Goal: Information Seeking & Learning: Learn about a topic

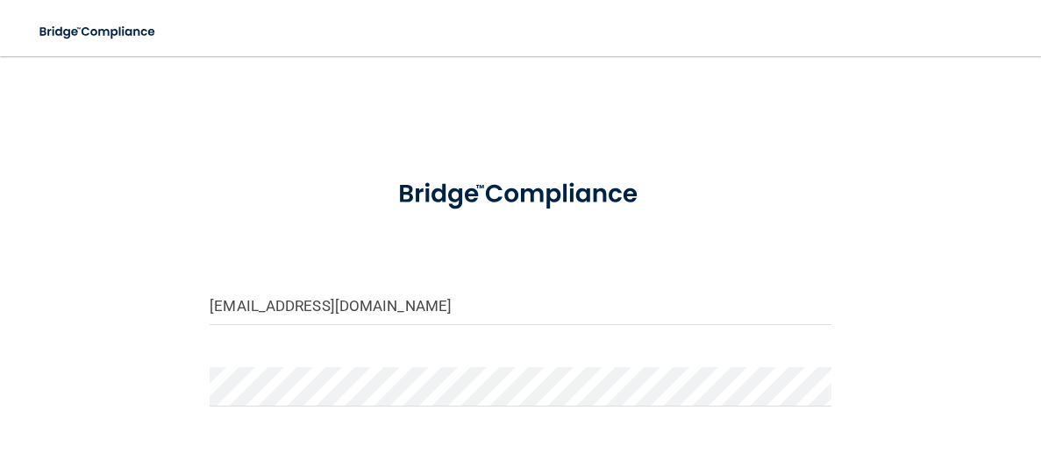
type input "[EMAIL_ADDRESS][DOMAIN_NAME]"
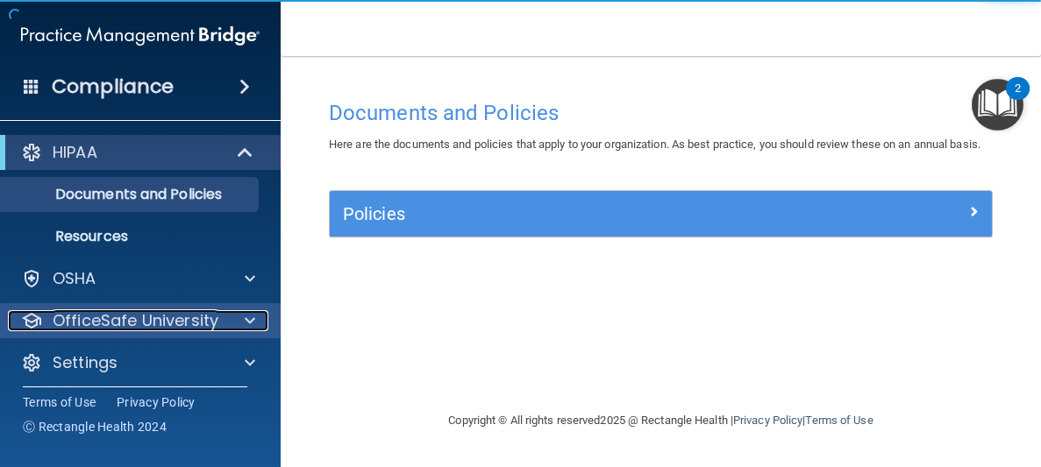
click at [262, 324] on div at bounding box center [247, 320] width 44 height 21
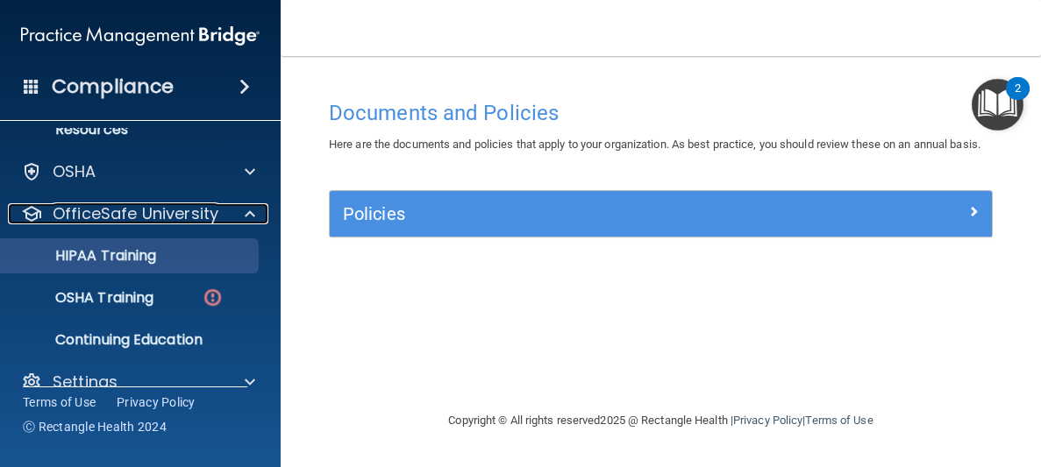
scroll to position [114, 0]
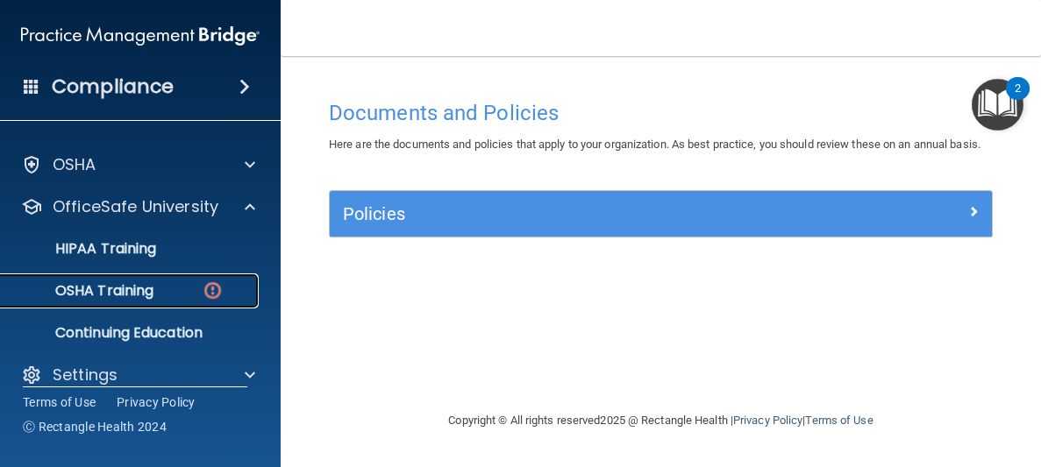
click at [111, 290] on p "OSHA Training" at bounding box center [82, 291] width 142 height 18
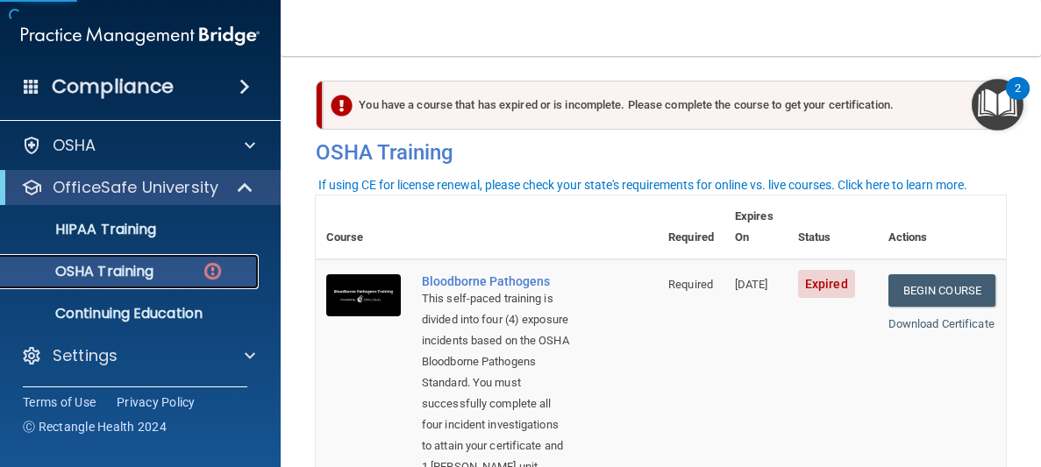
scroll to position [18, 0]
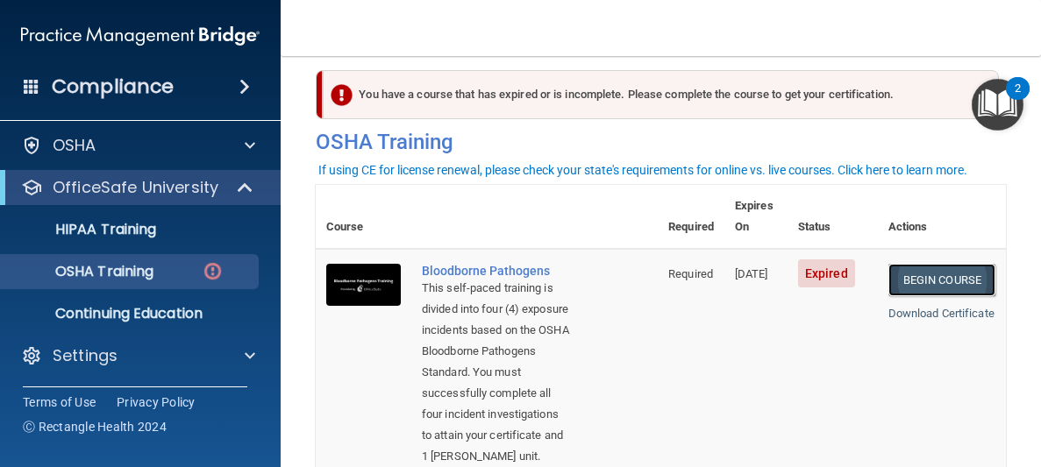
click at [953, 264] on link "Begin Course" at bounding box center [941, 280] width 107 height 32
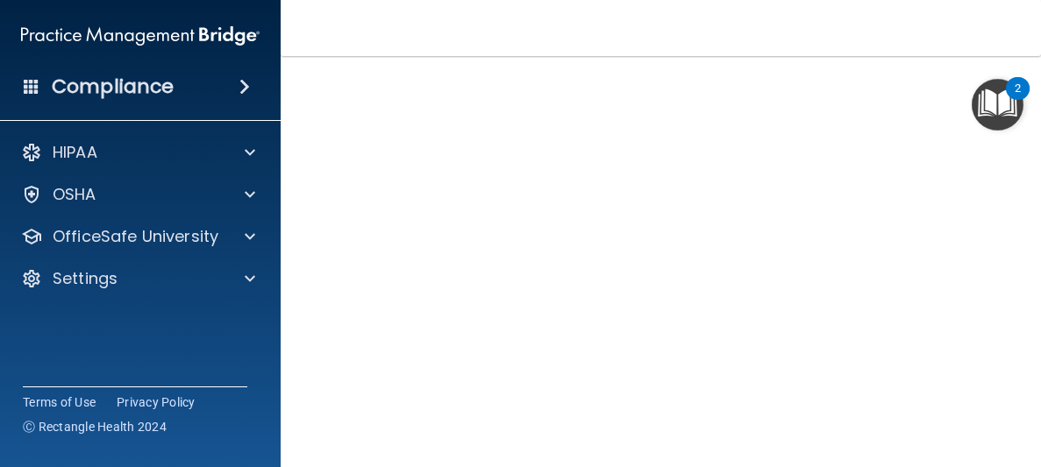
scroll to position [149, 0]
click at [972, 80] on img "Open Resource Center, 2 new notifications" at bounding box center [998, 105] width 52 height 52
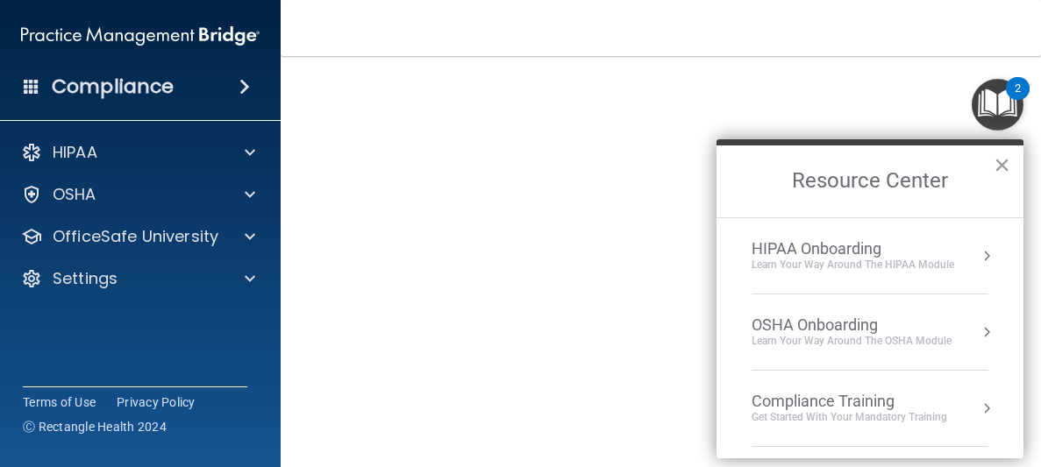
click at [1005, 172] on button "×" at bounding box center [1001, 165] width 17 height 28
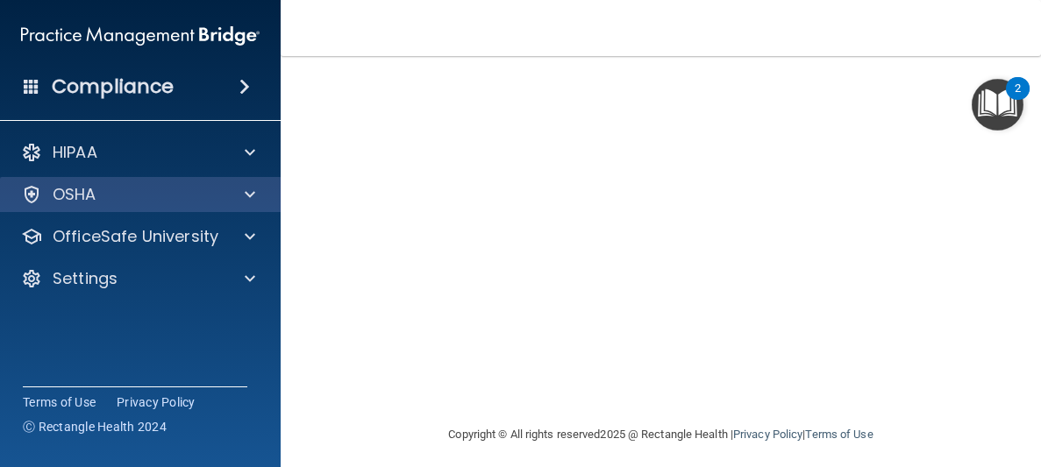
scroll to position [284, 0]
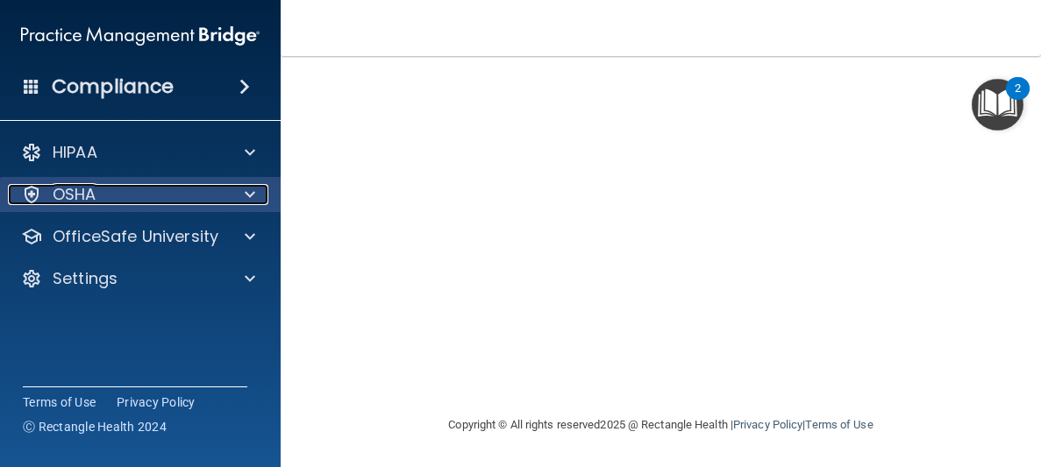
click at [264, 201] on div at bounding box center [247, 194] width 44 height 21
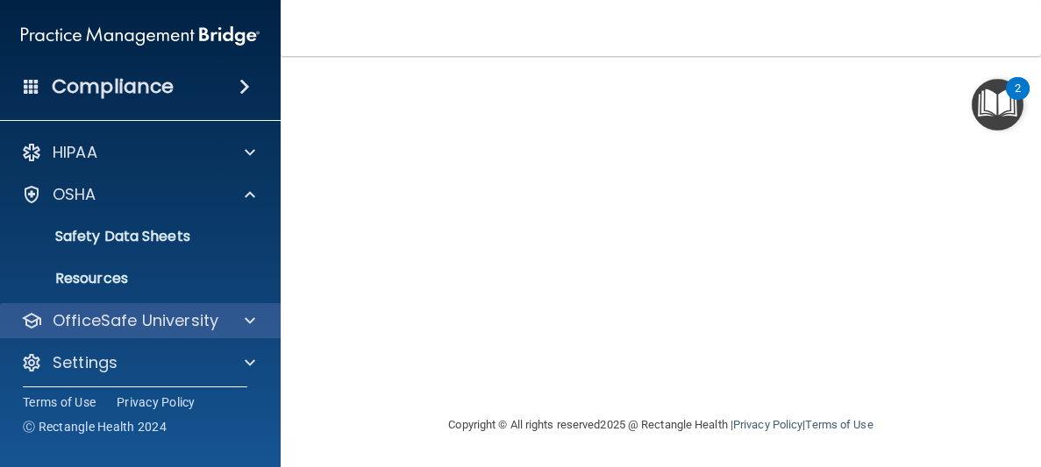
click at [249, 337] on div "OfficeSafe University" at bounding box center [140, 320] width 281 height 35
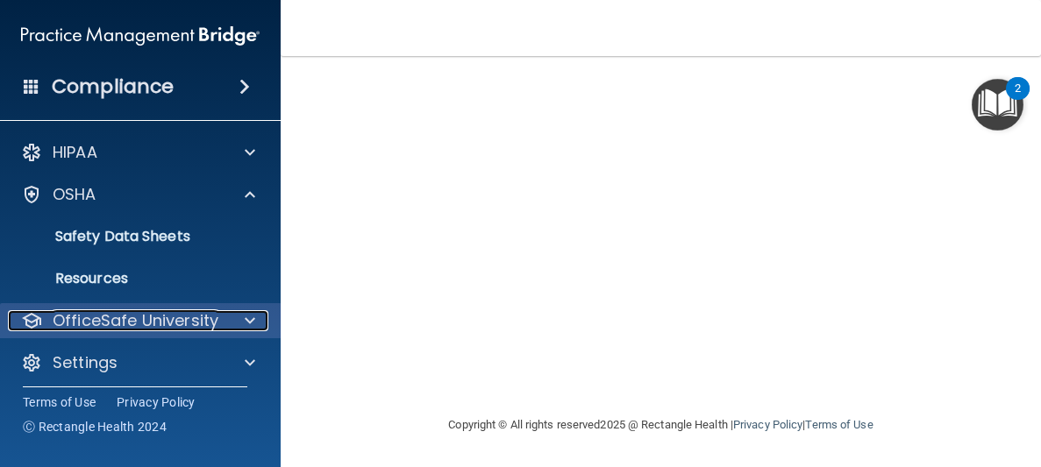
click at [247, 324] on span at bounding box center [250, 320] width 11 height 21
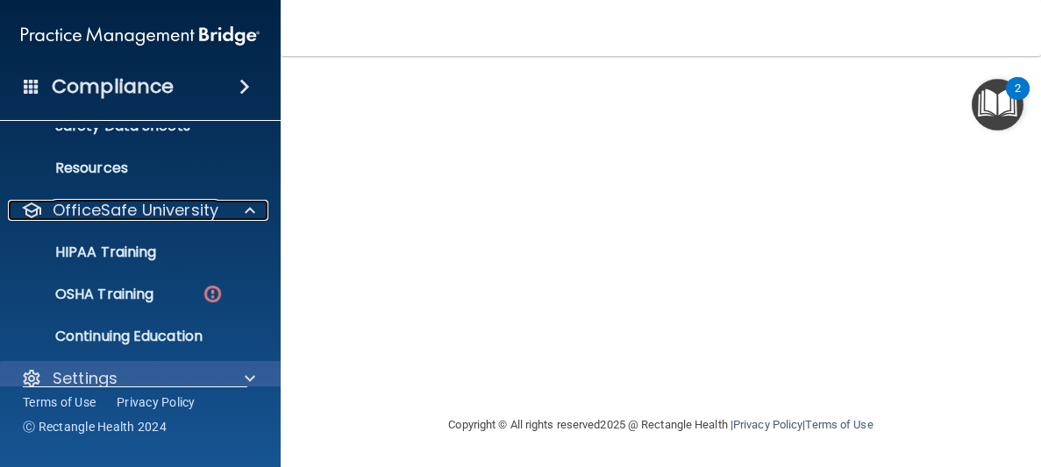
scroll to position [133, 0]
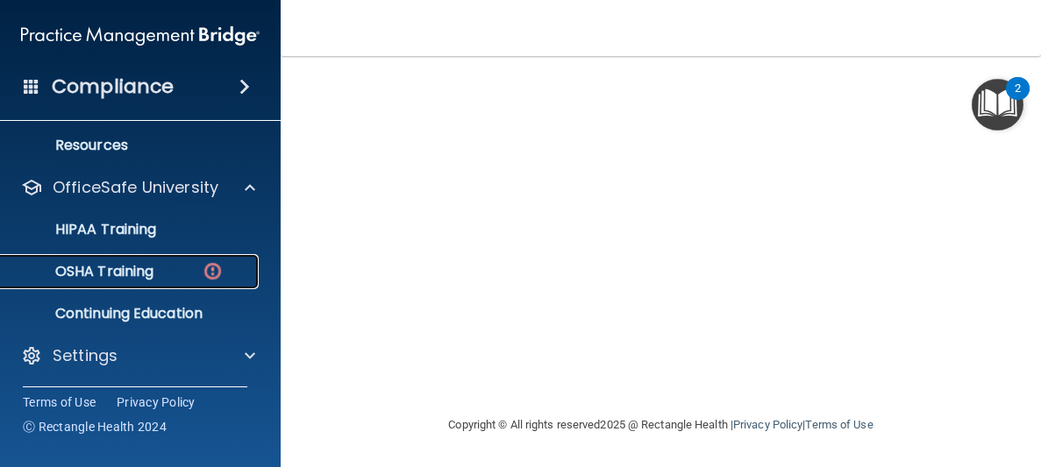
click at [142, 274] on p "OSHA Training" at bounding box center [82, 272] width 142 height 18
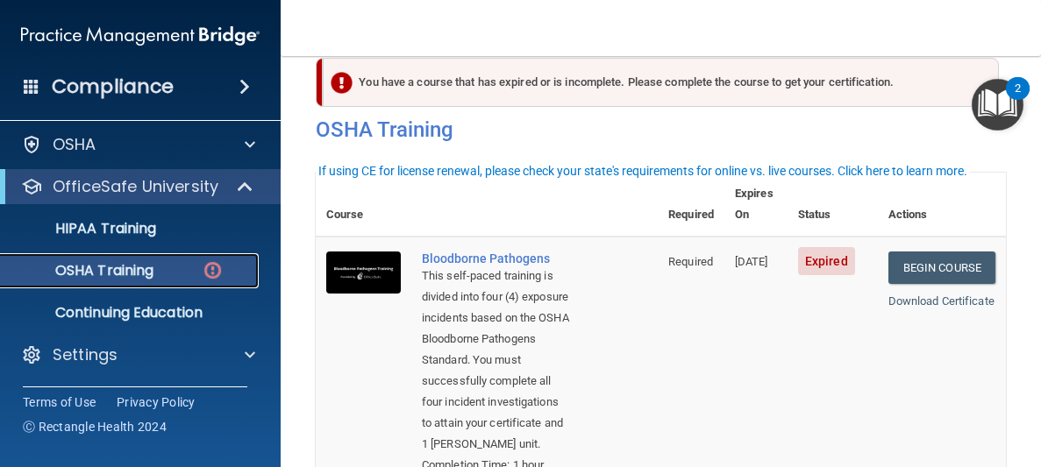
scroll to position [52, 0]
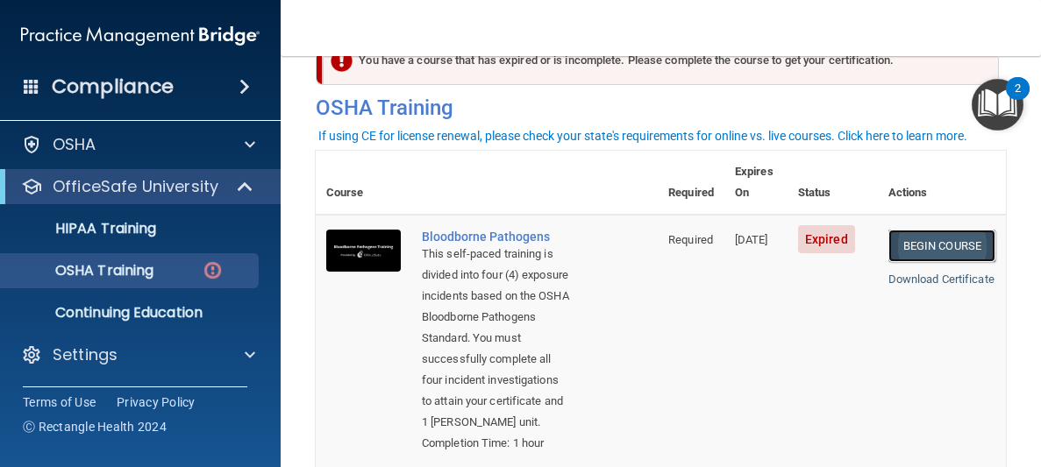
click at [912, 230] on link "Begin Course" at bounding box center [941, 246] width 107 height 32
click at [949, 230] on link "Begin Course" at bounding box center [941, 246] width 107 height 32
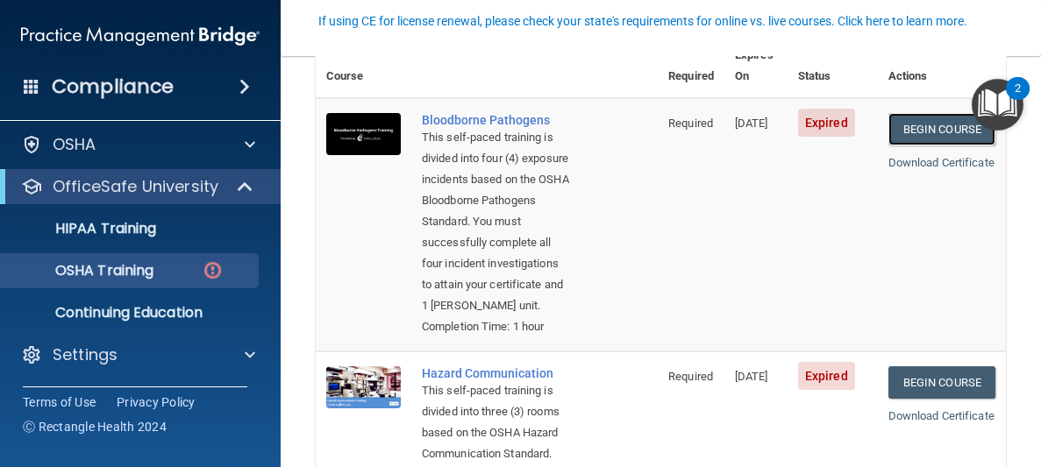
scroll to position [175, 0]
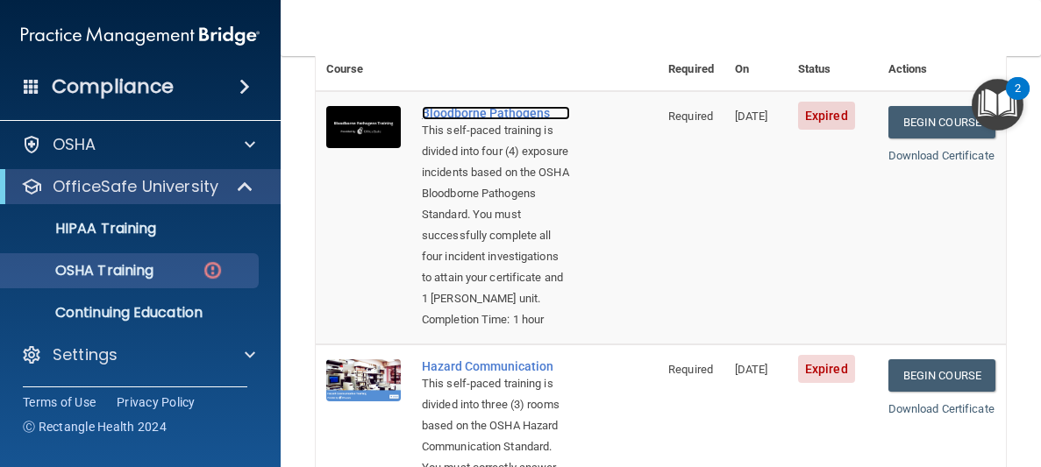
click at [498, 106] on div "Bloodborne Pathogens" at bounding box center [496, 113] width 148 height 14
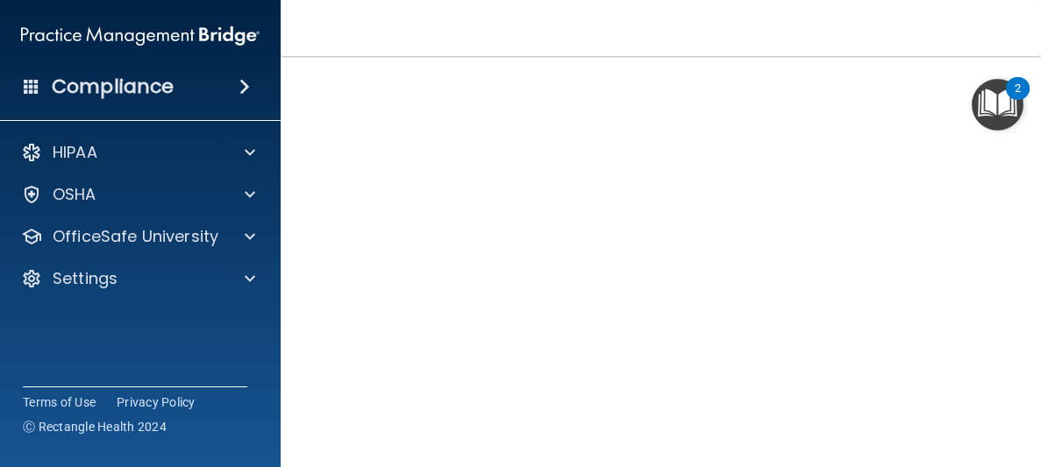
scroll to position [203, 0]
click at [998, 103] on img "Open Resource Center, 2 new notifications" at bounding box center [998, 105] width 52 height 52
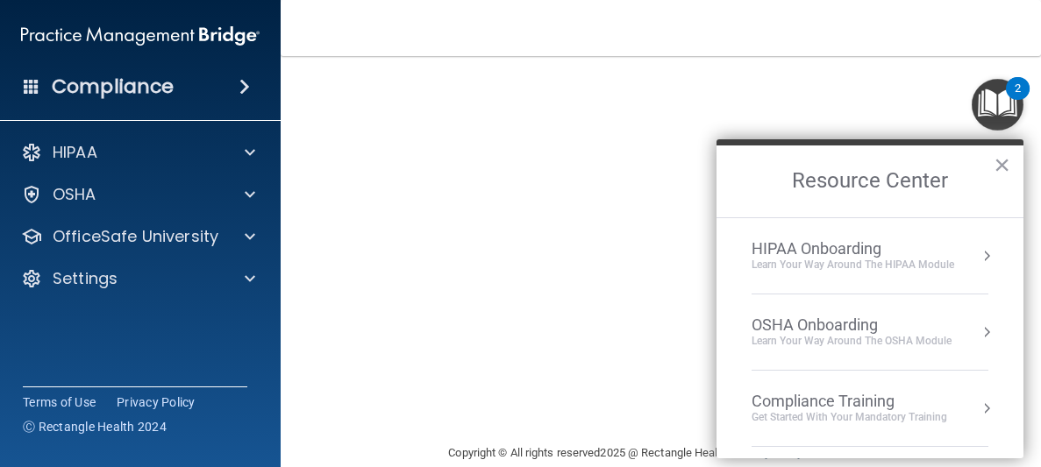
scroll to position [284, 0]
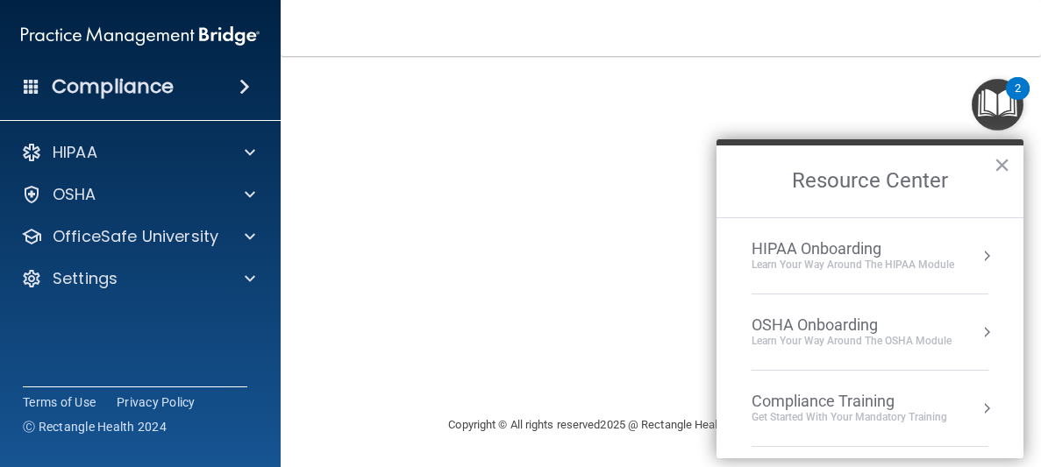
drag, startPoint x: 996, startPoint y: 160, endPoint x: 1008, endPoint y: 169, distance: 15.6
click at [999, 160] on button "×" at bounding box center [1001, 165] width 17 height 28
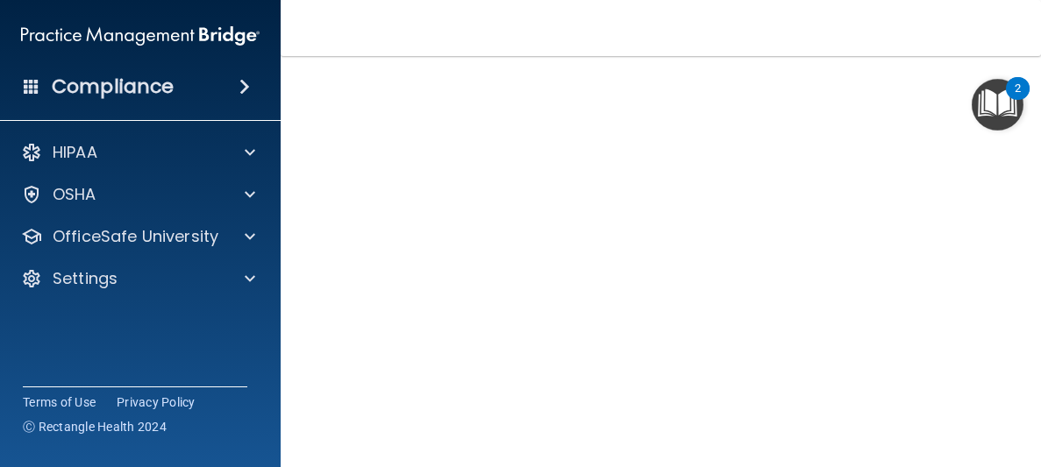
scroll to position [130, 0]
click at [972, 125] on img "Open Resource Center, 2 new notifications" at bounding box center [998, 105] width 52 height 52
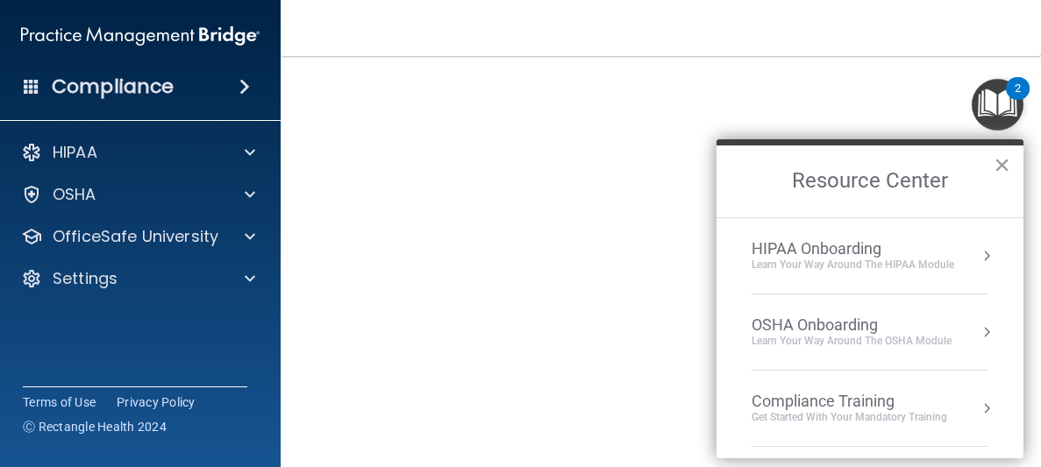
click at [1002, 167] on button "×" at bounding box center [1001, 165] width 17 height 28
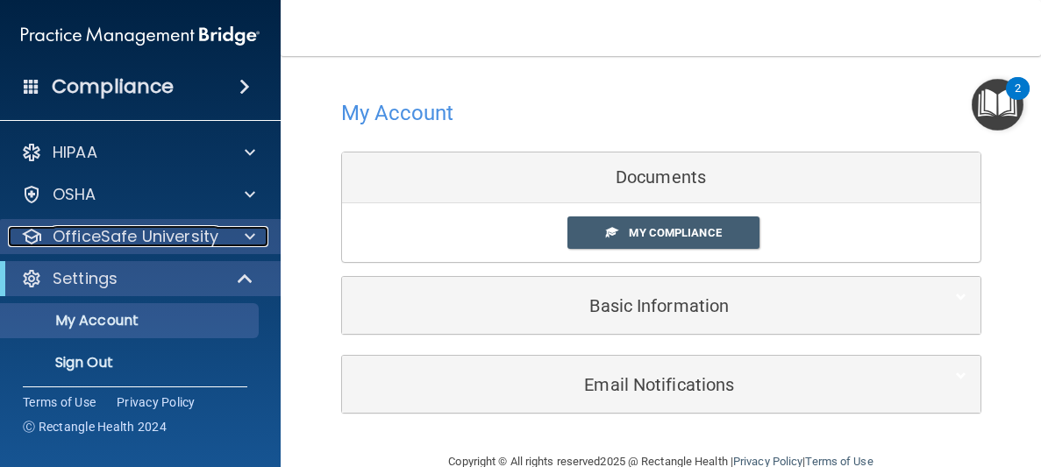
click at [150, 245] on p "OfficeSafe University" at bounding box center [136, 236] width 166 height 21
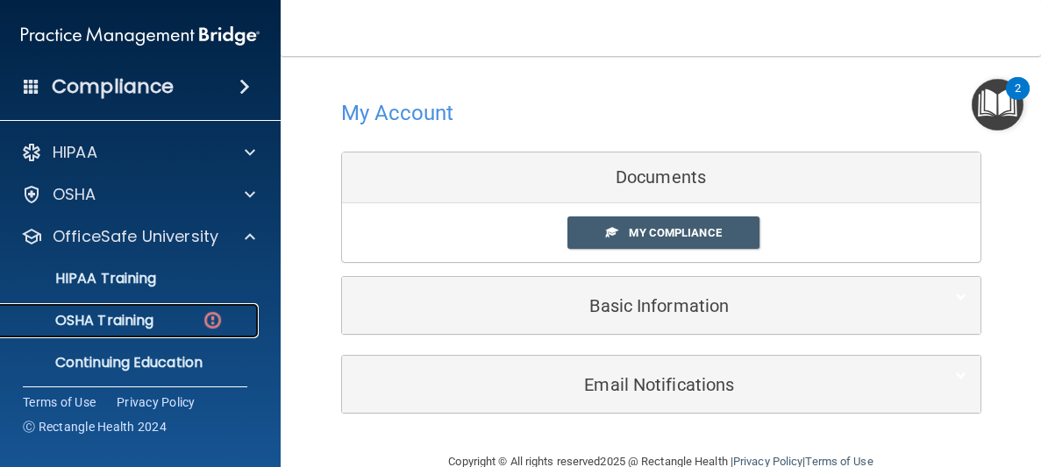
click at [199, 321] on div "OSHA Training" at bounding box center [130, 321] width 239 height 18
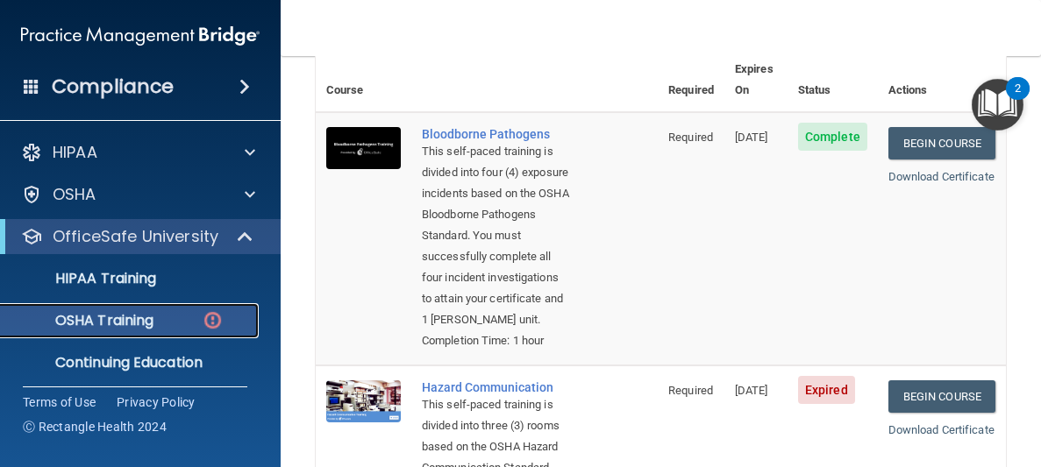
scroll to position [208, 0]
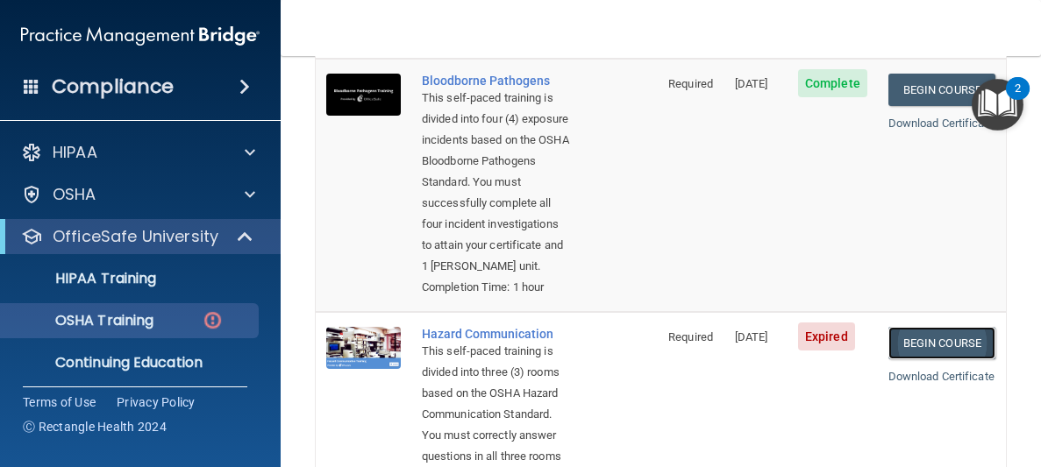
click at [963, 359] on link "Begin Course" at bounding box center [941, 343] width 107 height 32
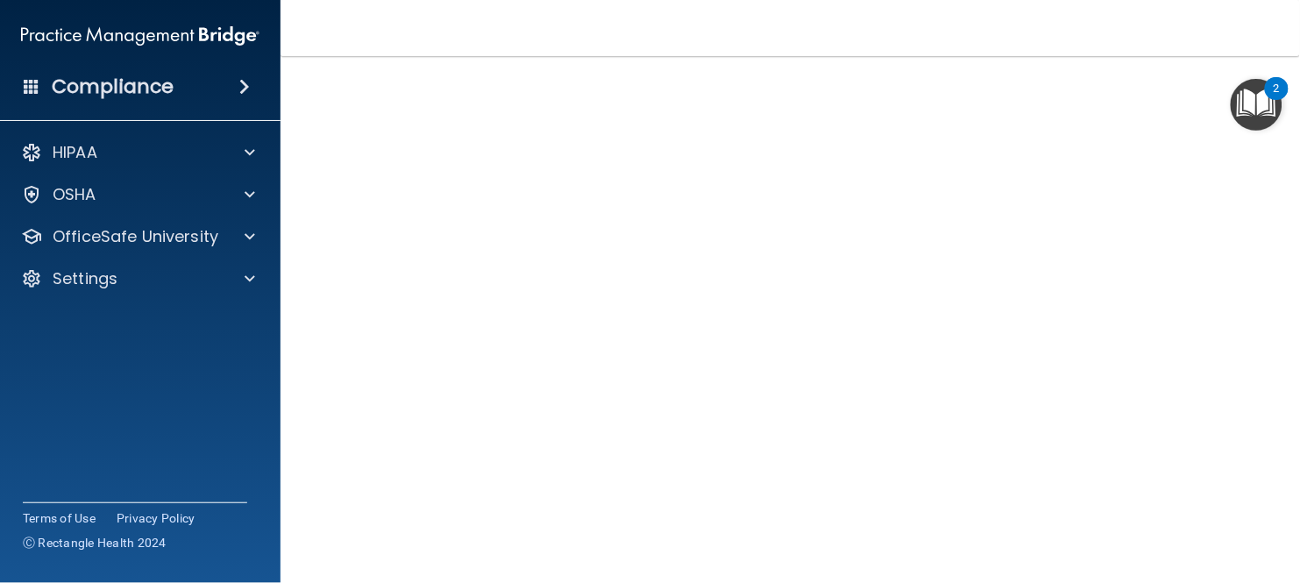
scroll to position [75, 0]
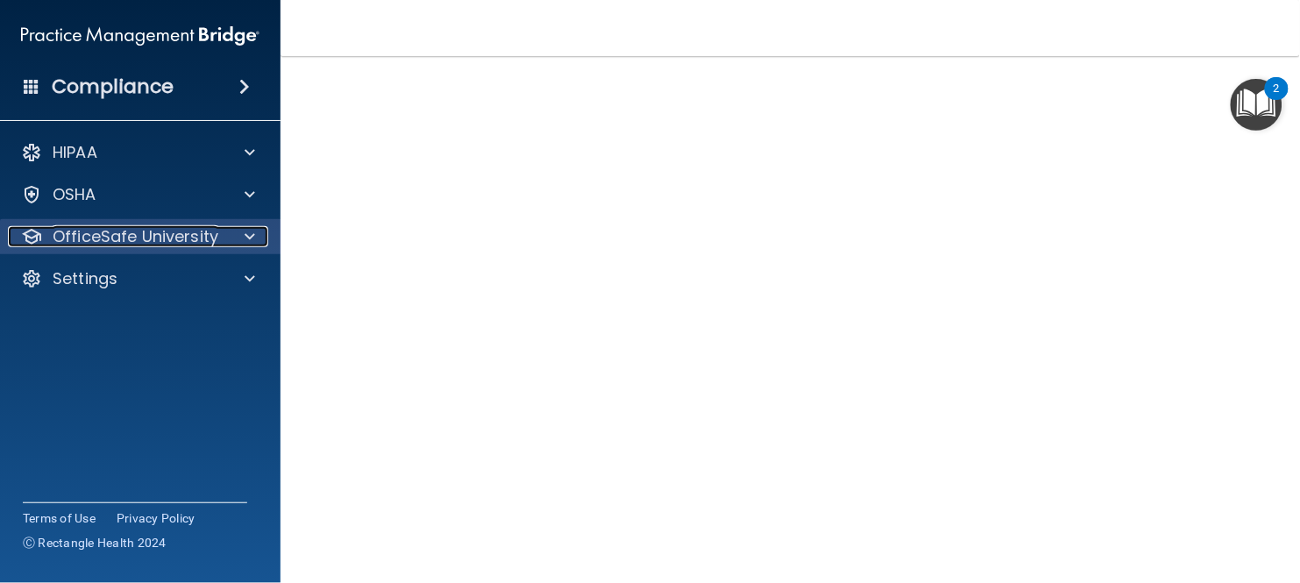
click at [220, 246] on div "OfficeSafe University" at bounding box center [116, 236] width 217 height 21
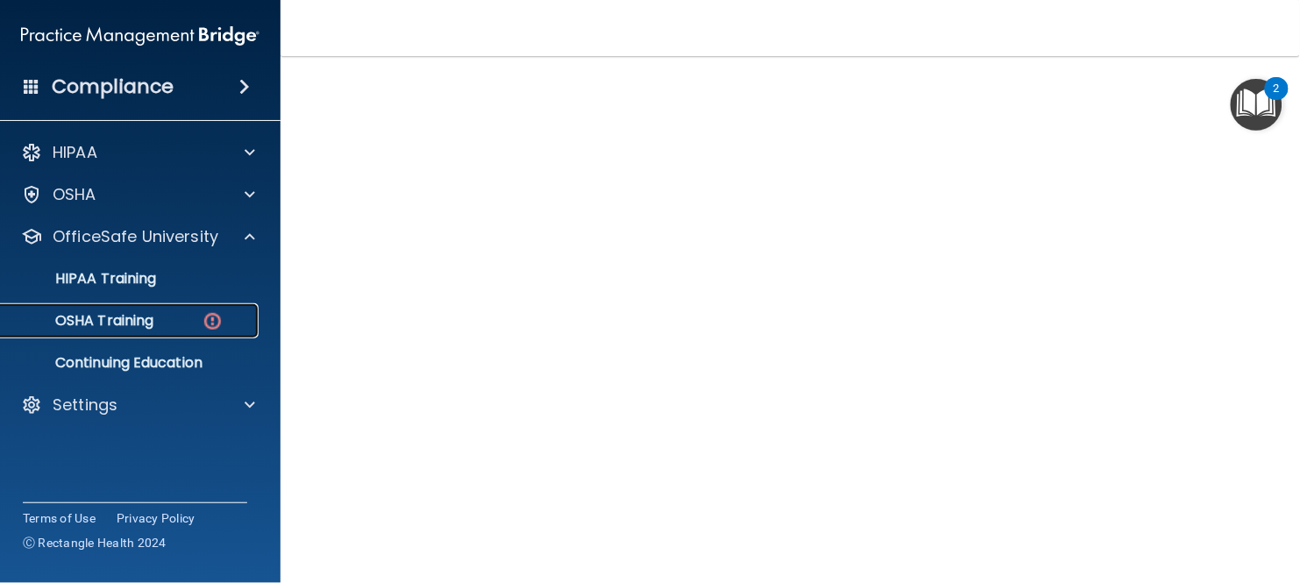
click at [220, 326] on img at bounding box center [213, 321] width 22 height 22
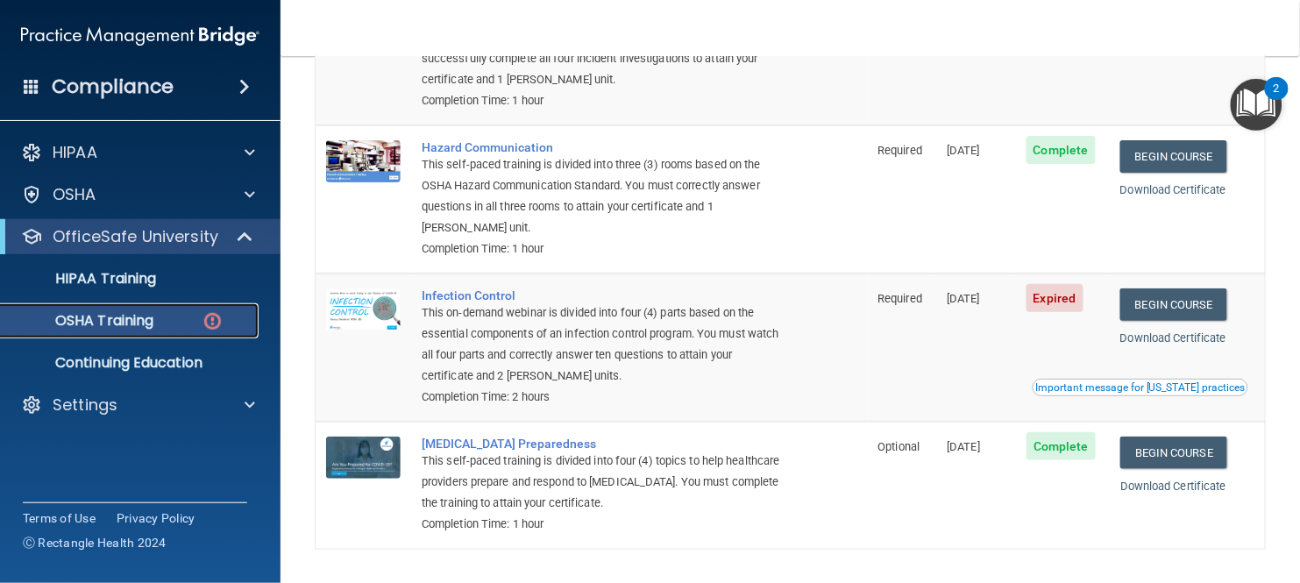
scroll to position [283, 0]
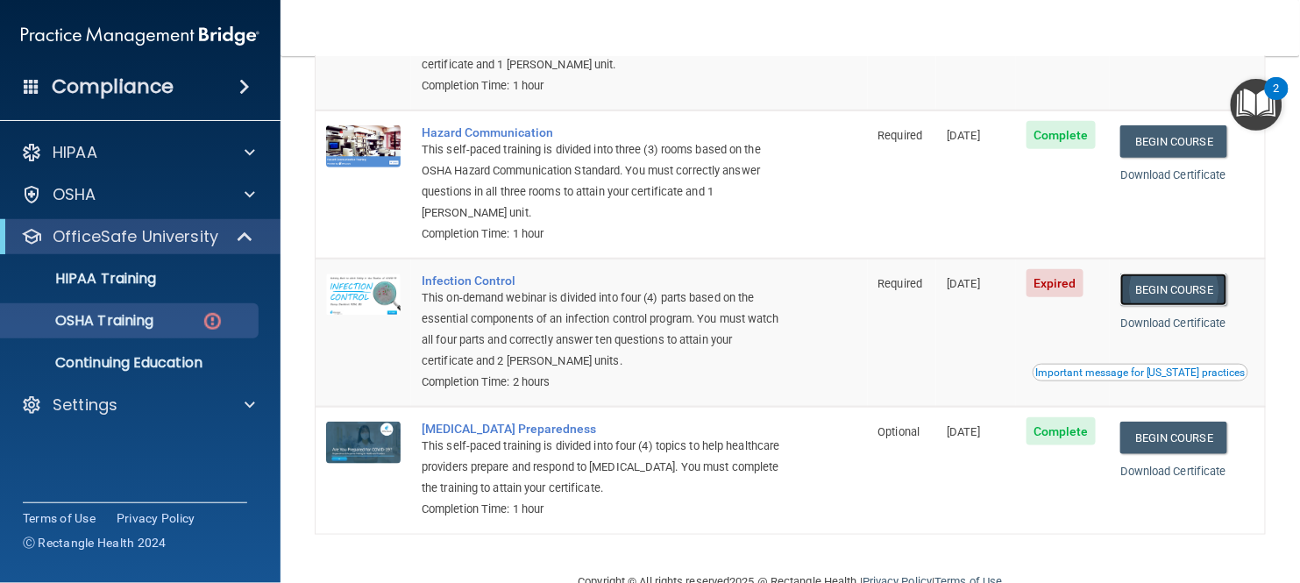
click at [1040, 292] on link "Begin Course" at bounding box center [1174, 290] width 107 height 32
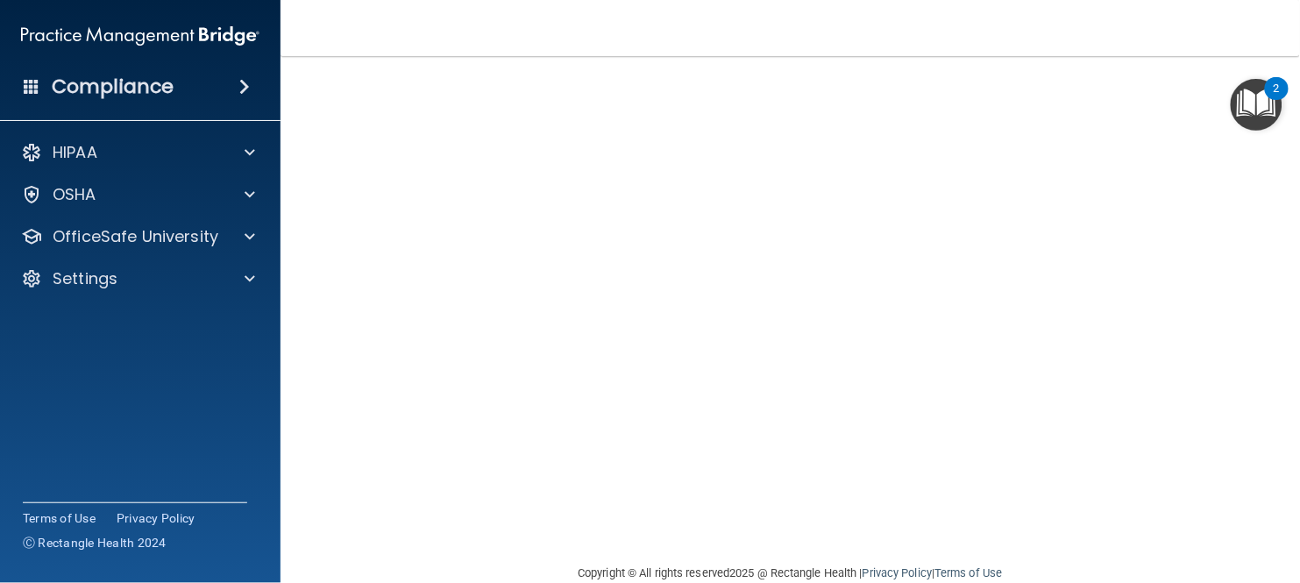
scroll to position [113, 0]
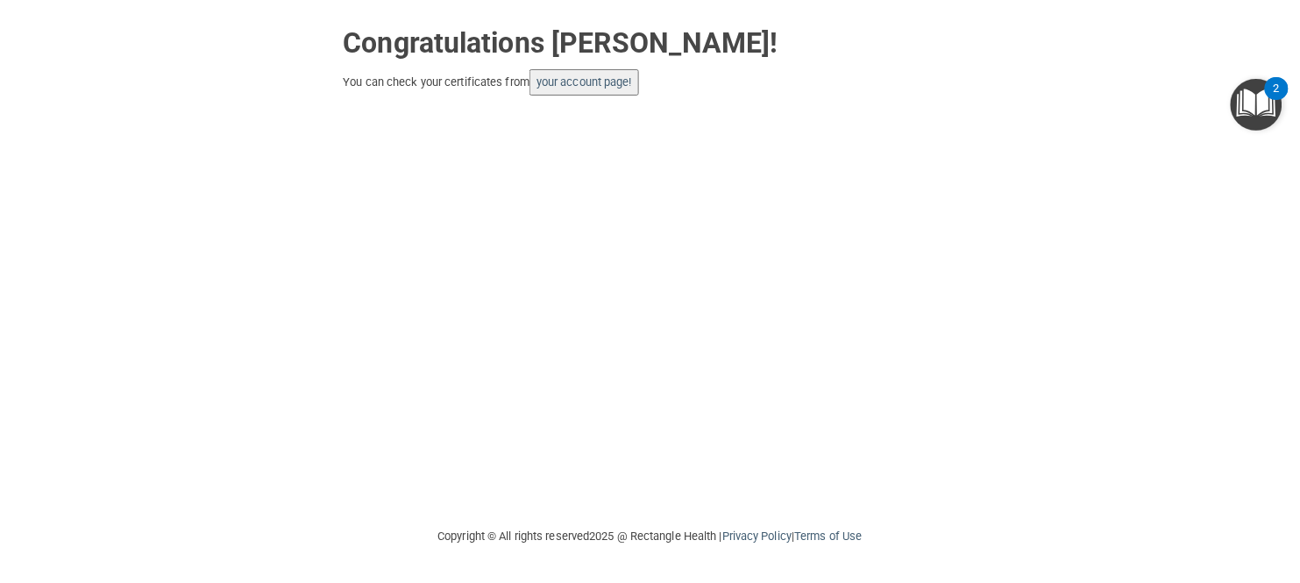
click at [597, 96] on div "Congratulations [PERSON_NAME]! You can check your certificates from your accoun…" at bounding box center [650, 263] width 1230 height 491
click at [596, 84] on link "your account page!" at bounding box center [585, 81] width 96 height 13
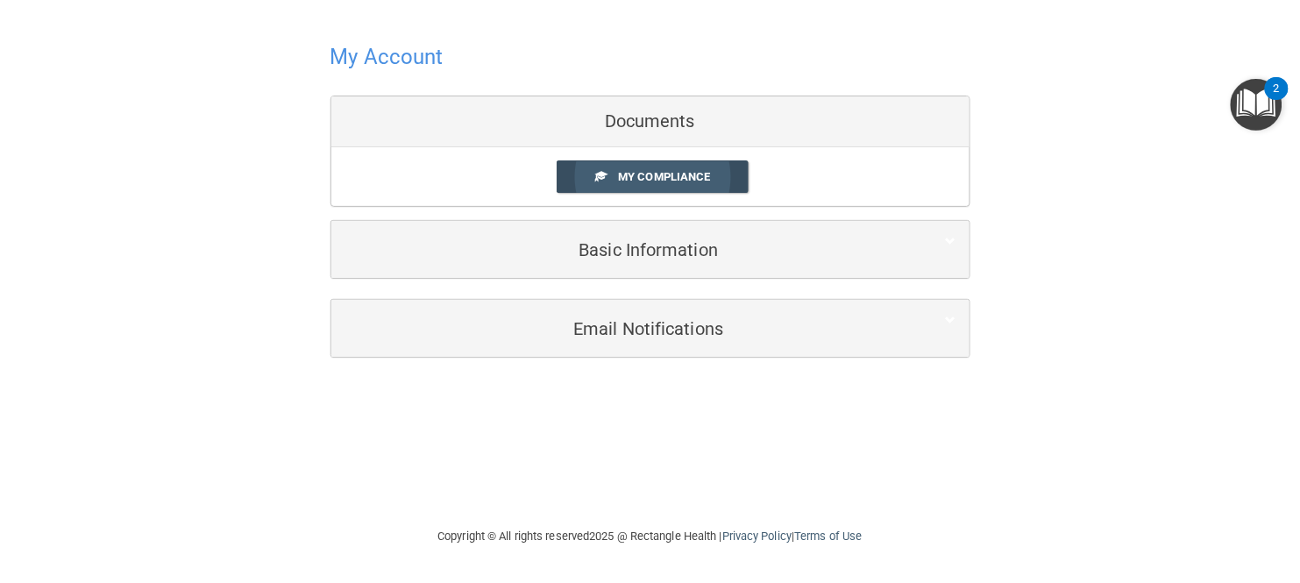
click at [672, 168] on link "My Compliance" at bounding box center [653, 176] width 192 height 32
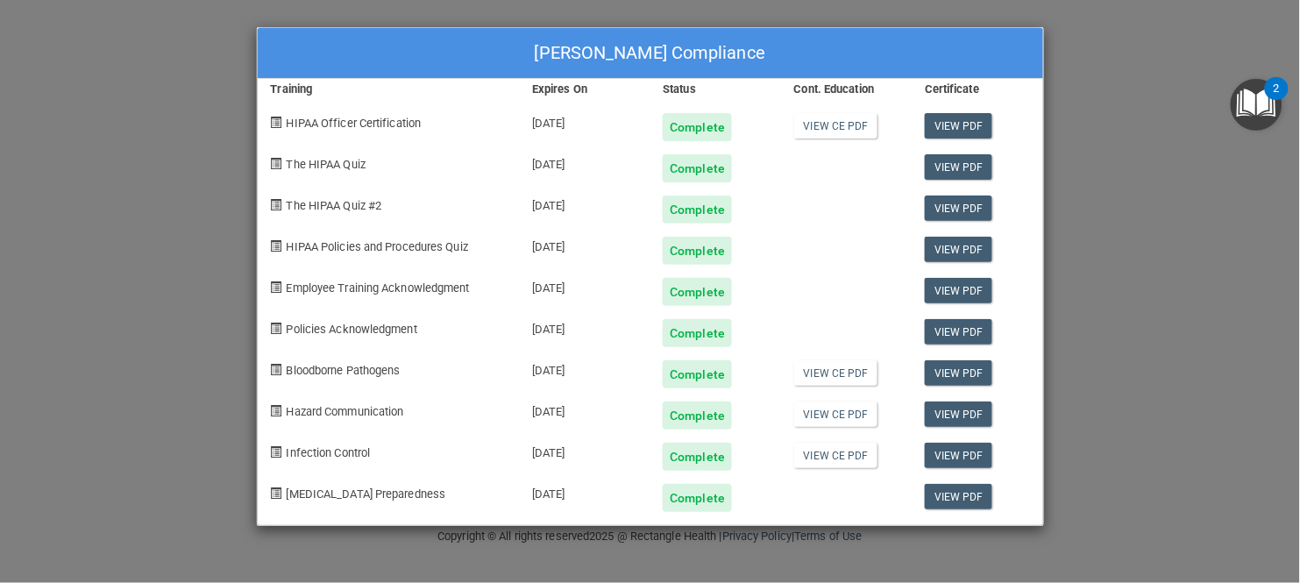
click at [1201, 232] on div "[PERSON_NAME] Compliance Training Expires On Status Cont. Education Certificate…" at bounding box center [650, 291] width 1300 height 583
